Goal: Task Accomplishment & Management: Manage account settings

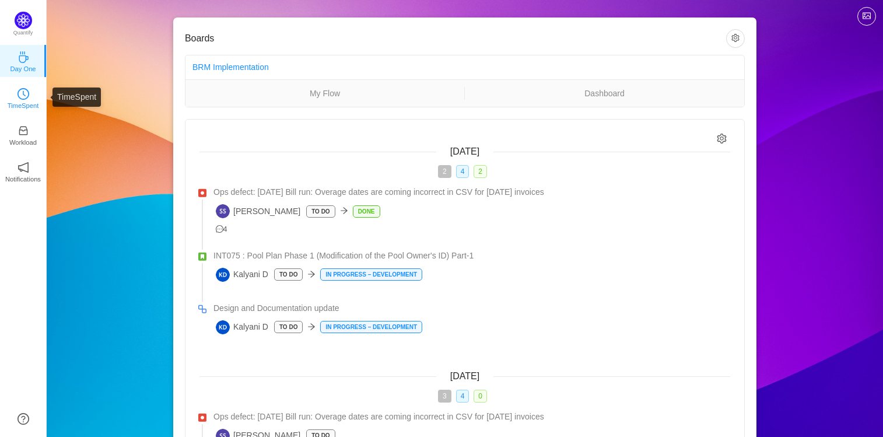
click at [26, 96] on icon "icon: clock-circle" at bounding box center [23, 94] width 12 height 12
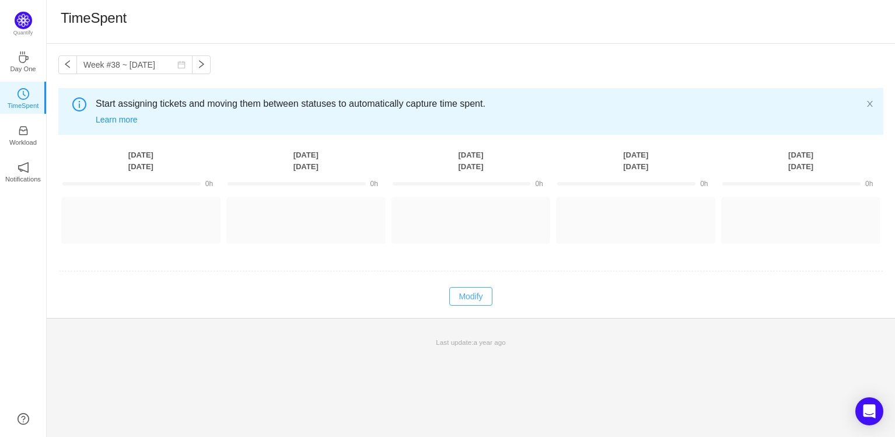
click at [480, 299] on button "Modify" at bounding box center [470, 296] width 43 height 19
click at [447, 293] on button "Cancel" at bounding box center [445, 296] width 44 height 19
click at [17, 55] on link "Day One" at bounding box center [23, 61] width 12 height 12
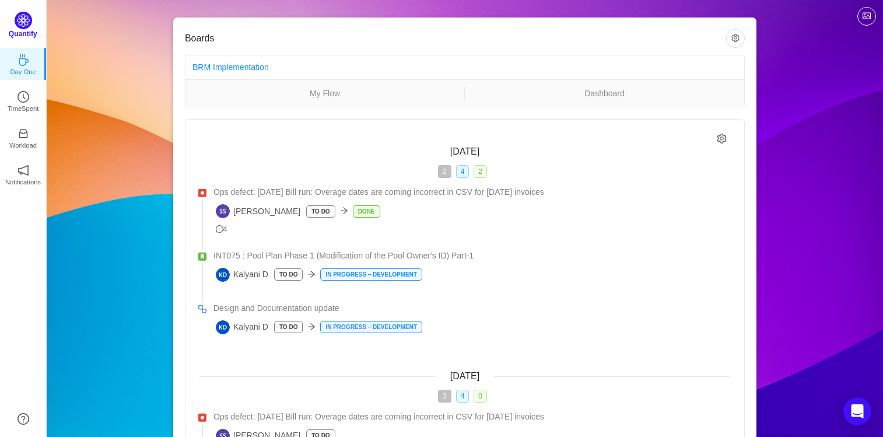
click at [25, 12] on img at bounding box center [23, 20] width 17 height 17
click at [20, 178] on p "Notifications" at bounding box center [23, 179] width 36 height 10
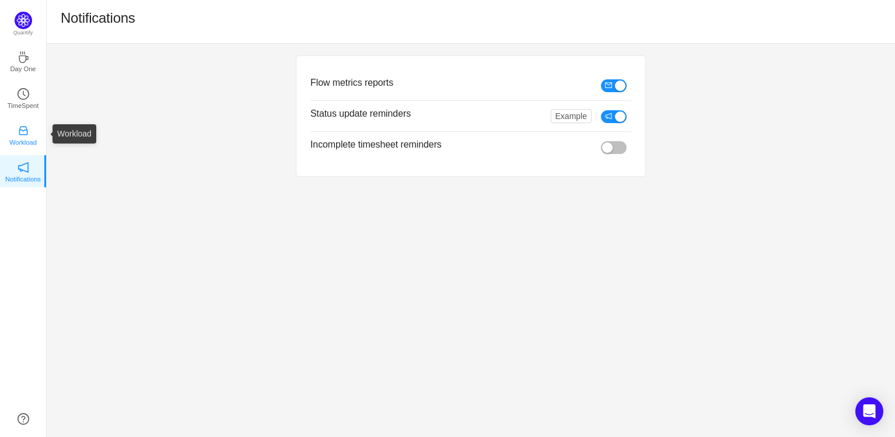
click at [29, 131] on icon "icon: inbox" at bounding box center [23, 131] width 12 height 12
